Goal: Transaction & Acquisition: Download file/media

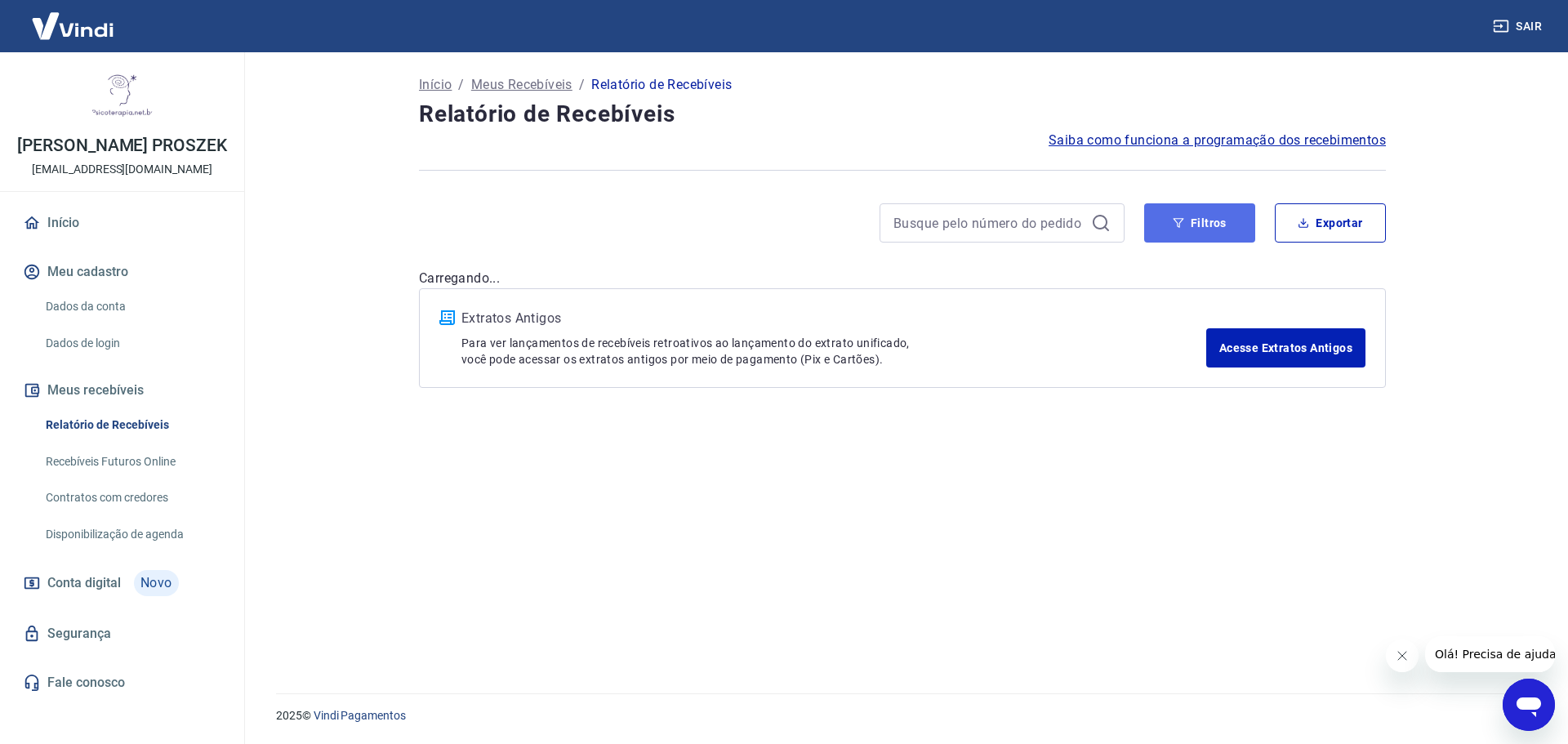
click at [1175, 222] on icon "button" at bounding box center [1179, 223] width 12 height 12
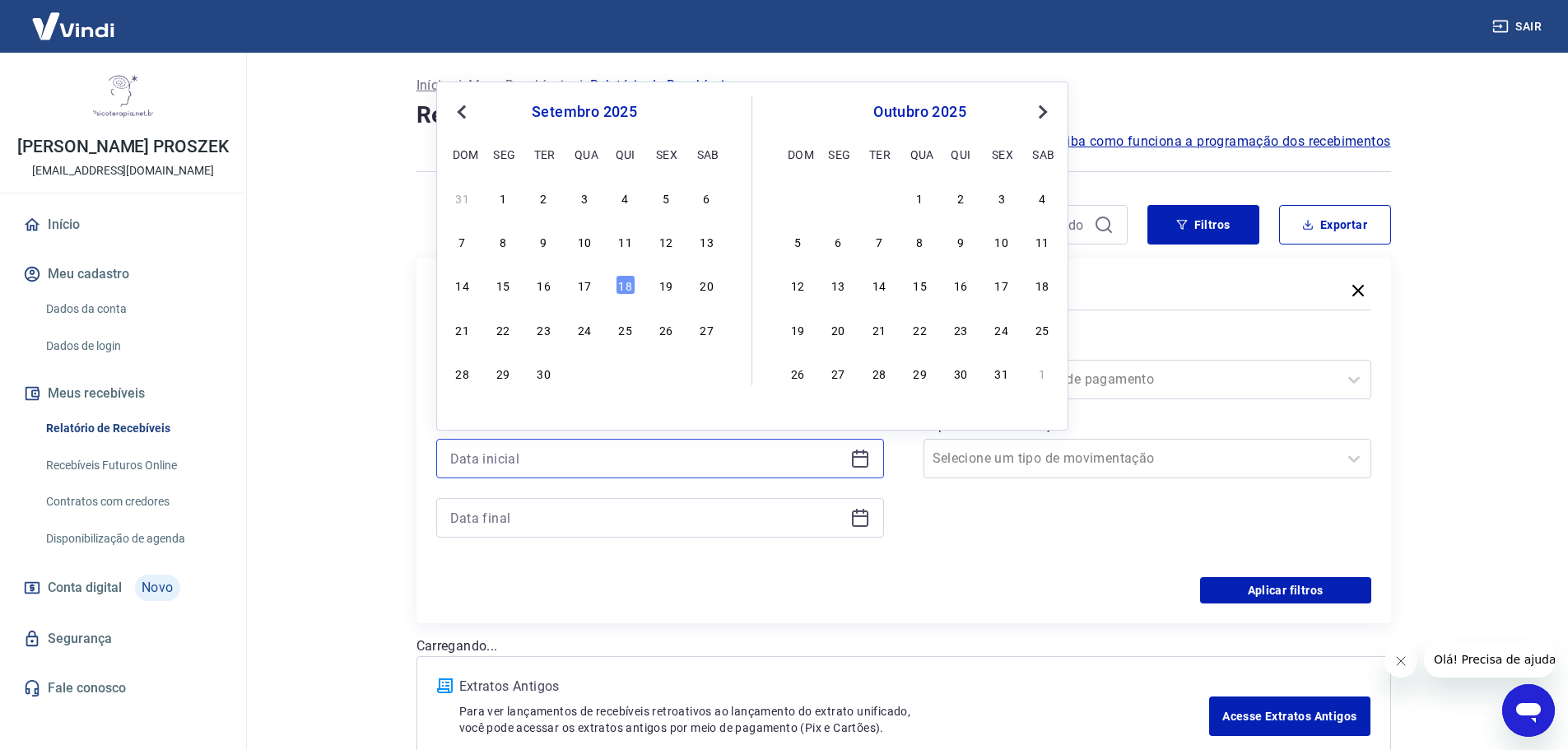
click at [678, 458] on input at bounding box center [647, 458] width 393 height 25
click at [541, 284] on div "16" at bounding box center [544, 285] width 20 height 20
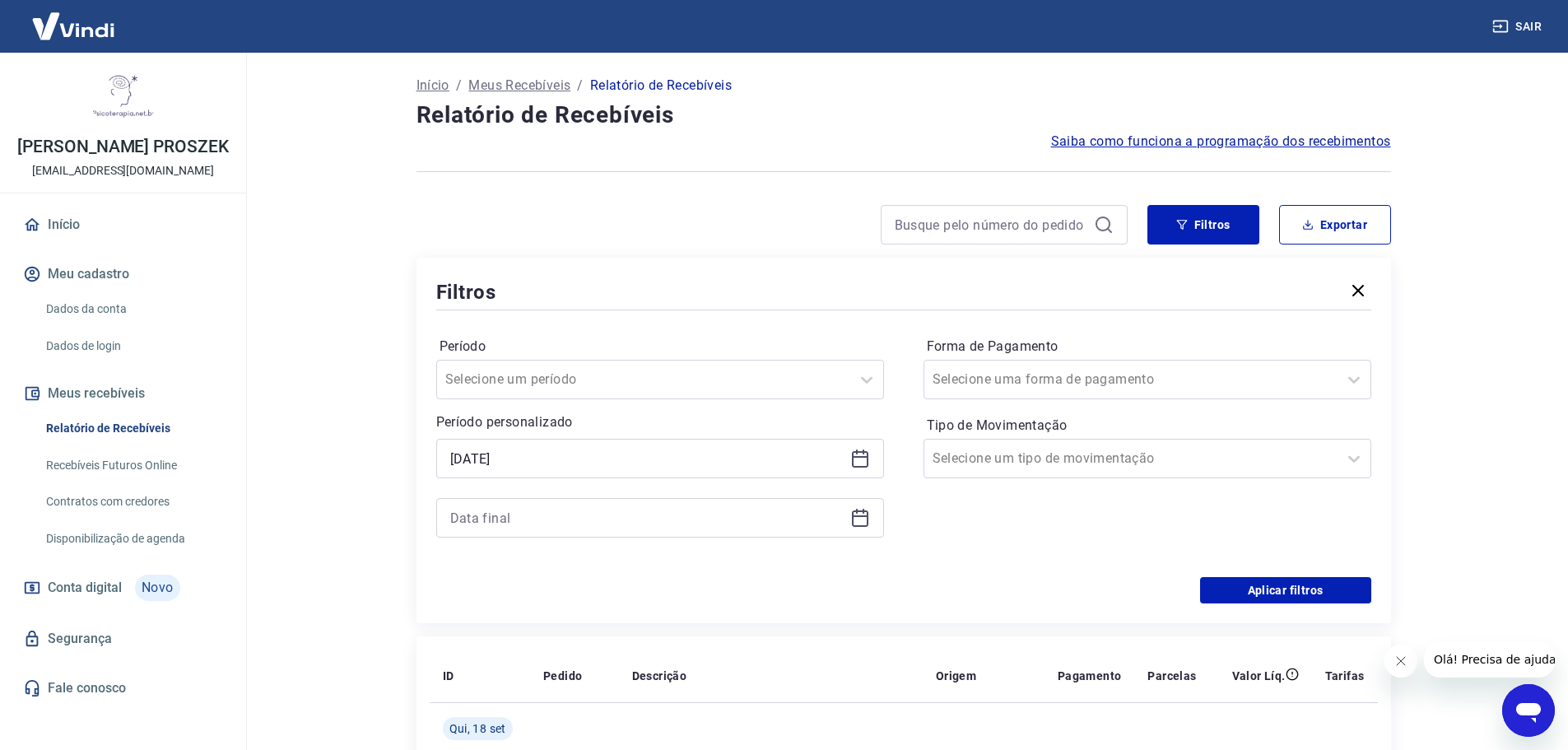
type input "16/09/2025"
click at [860, 515] on icon at bounding box center [860, 516] width 17 height 2
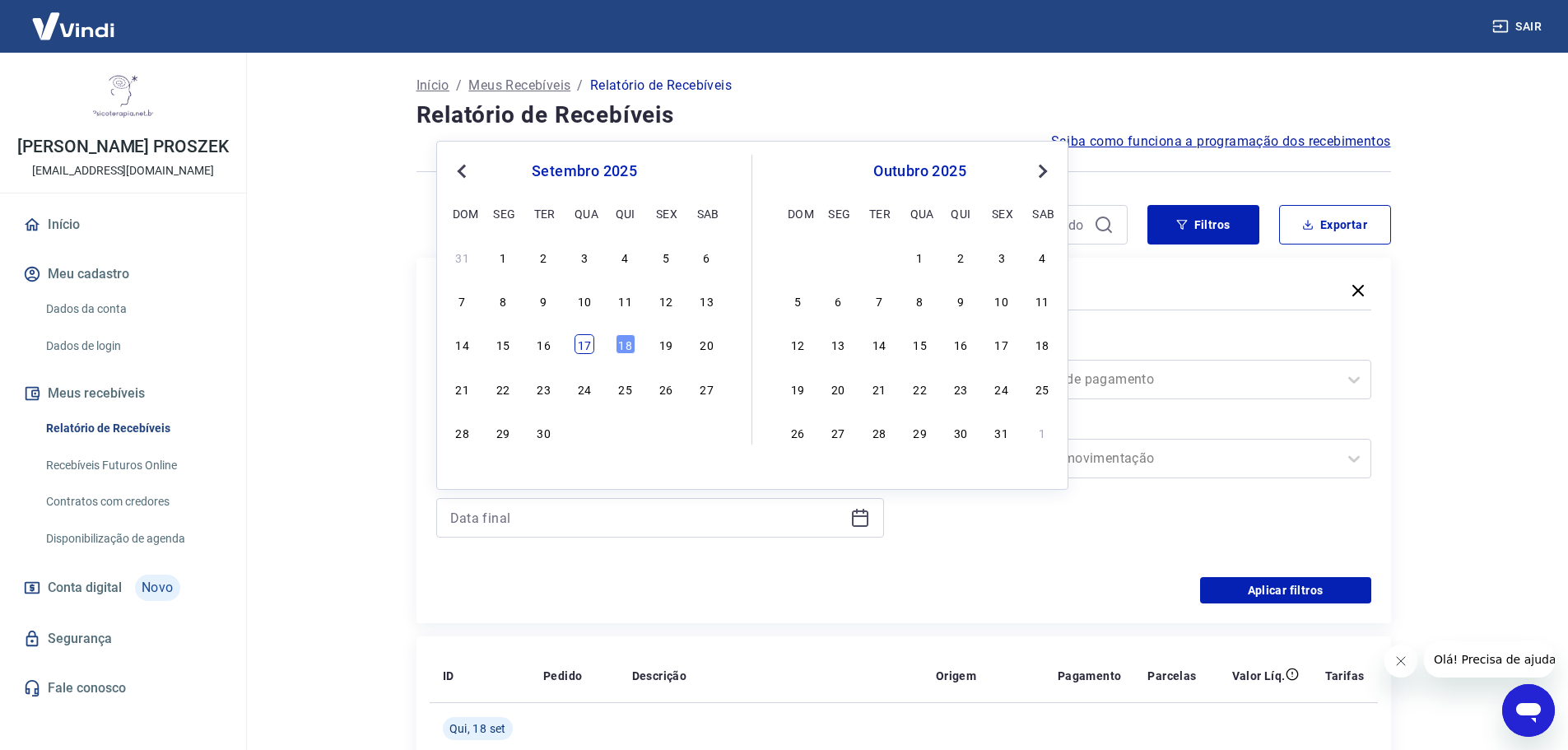
click at [581, 338] on div "17" at bounding box center [584, 344] width 20 height 20
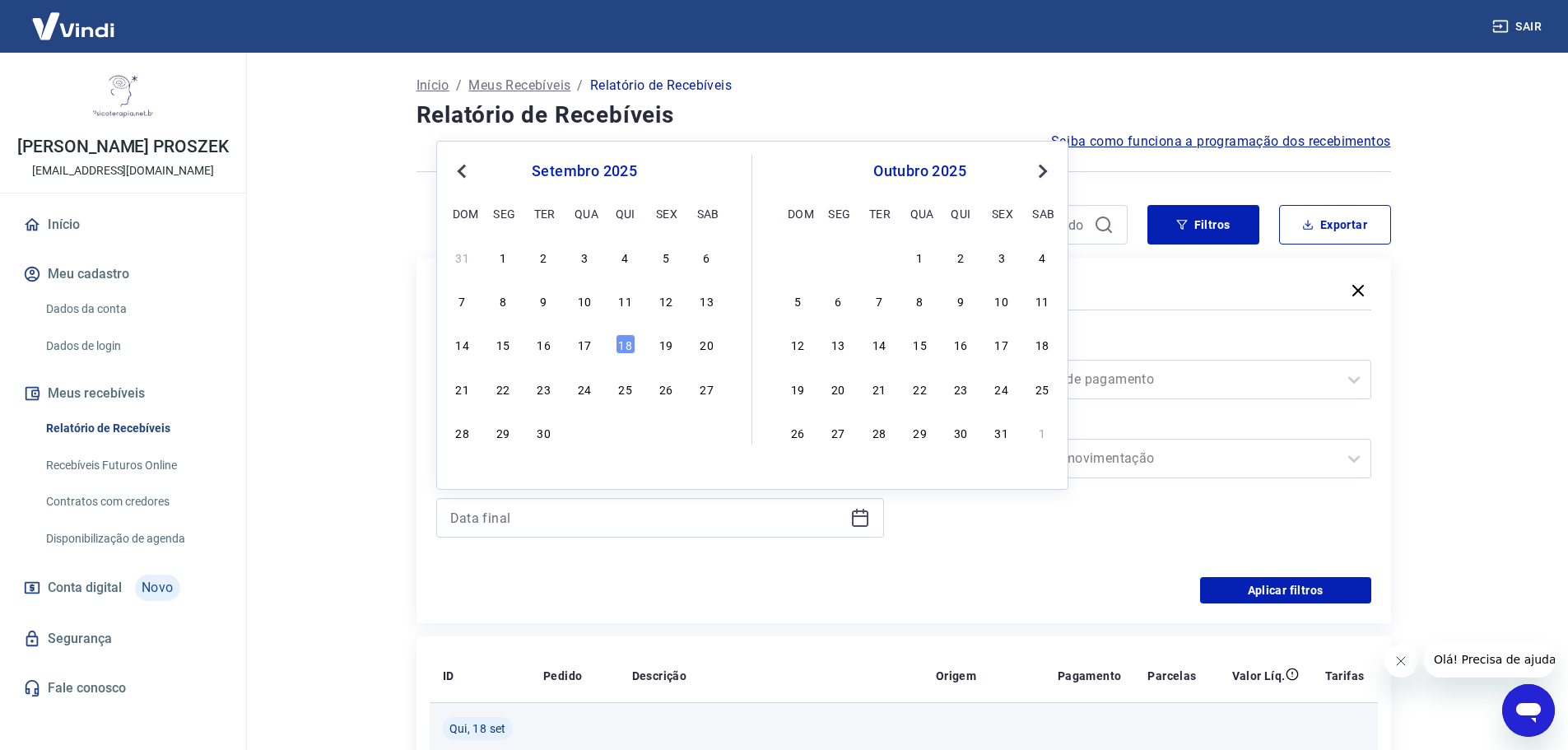
type input "17/09/2025"
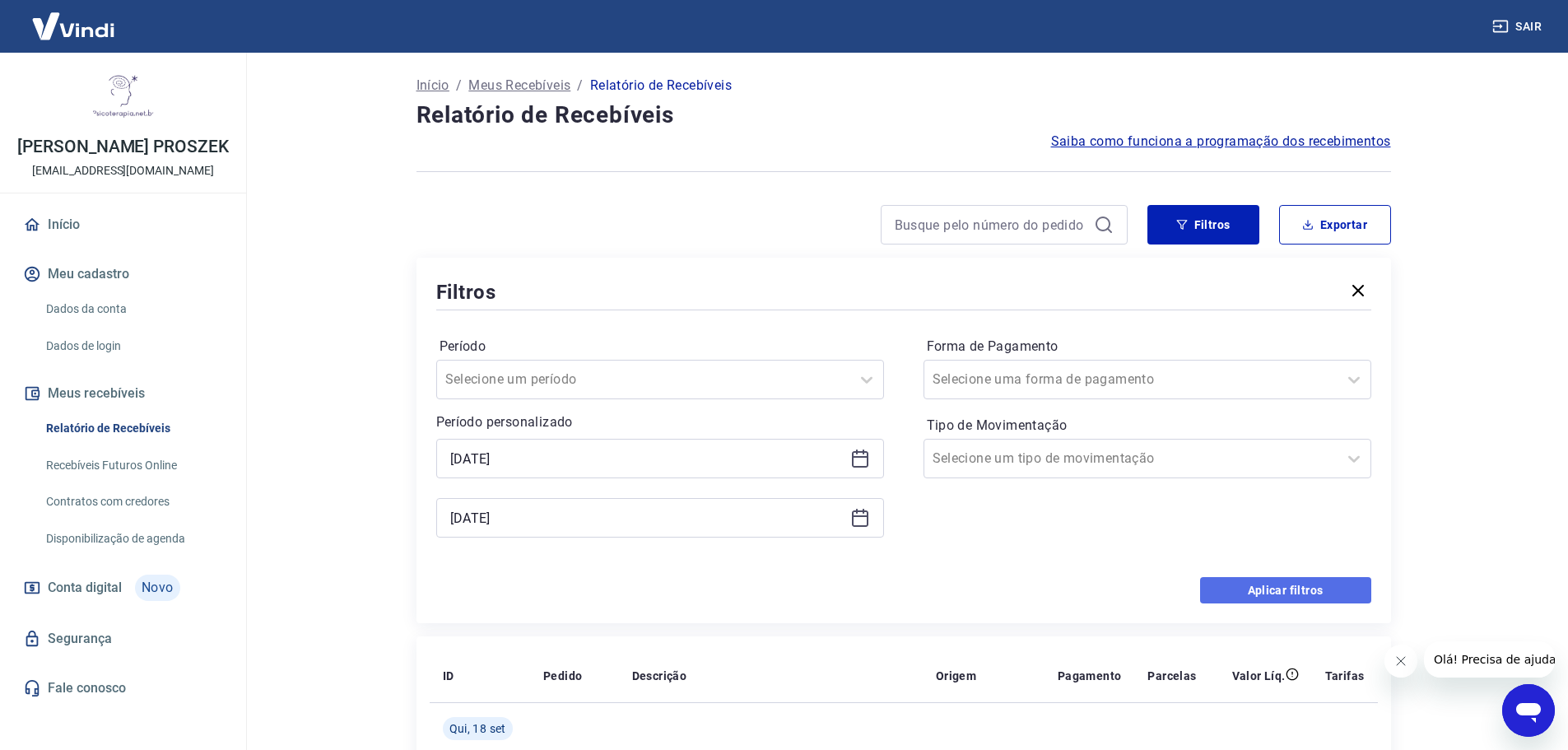
click at [1261, 588] on button "Aplicar filtros" at bounding box center [1285, 590] width 171 height 27
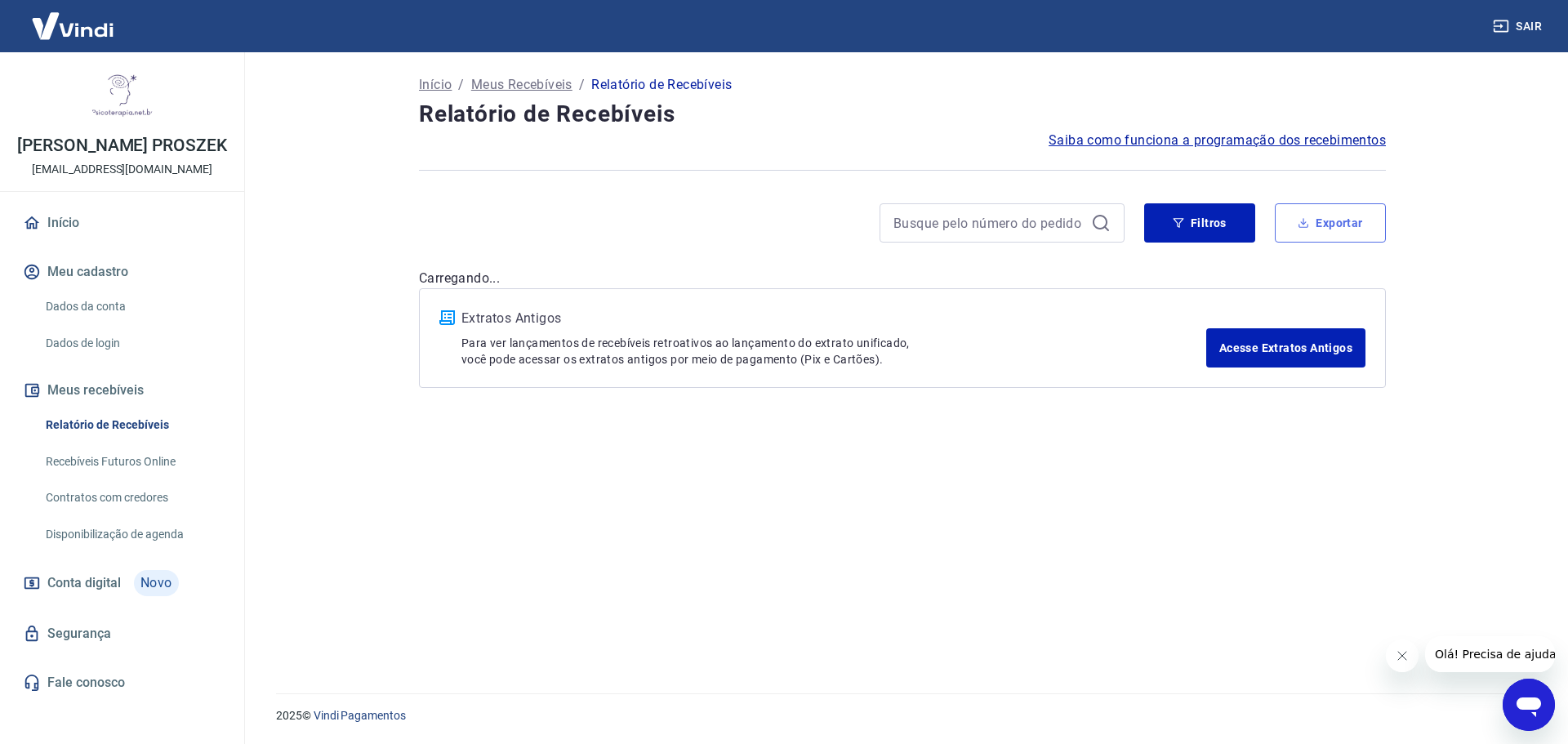
click at [1330, 241] on button "Exportar" at bounding box center [1330, 223] width 111 height 39
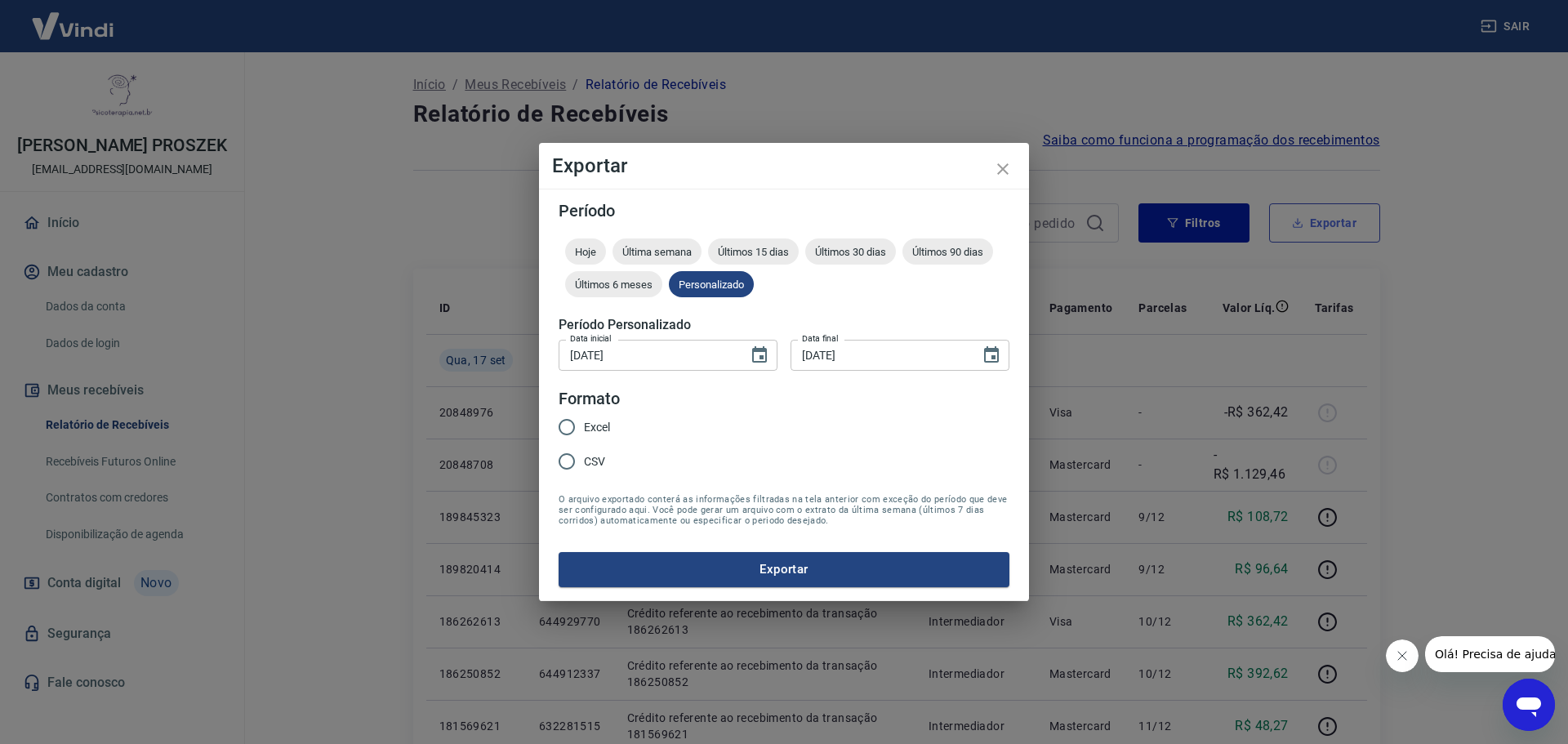
type input "16/09/2025"
type input "17/09/2025"
click at [555, 433] on input "Excel" at bounding box center [566, 426] width 34 height 34
radio input "true"
click at [628, 571] on button "Exportar" at bounding box center [784, 569] width 451 height 34
